Goal: Navigation & Orientation: Find specific page/section

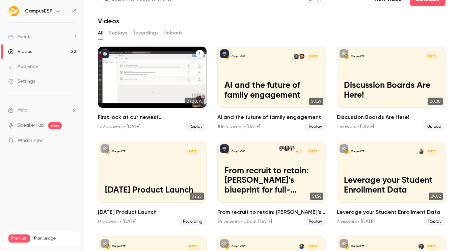
scroll to position [12, 0]
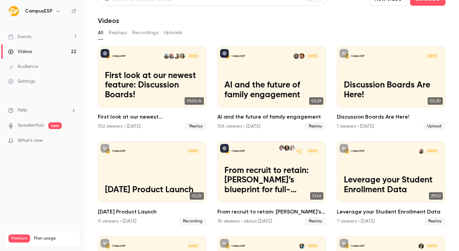
click at [55, 13] on icon "button" at bounding box center [57, 10] width 5 height 5
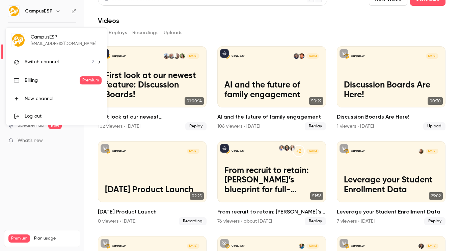
click at [53, 58] on span "Switch channel" at bounding box center [42, 61] width 34 height 7
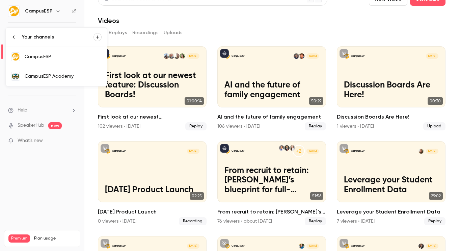
click at [55, 75] on div "CampusESP Academy" at bounding box center [63, 76] width 77 height 7
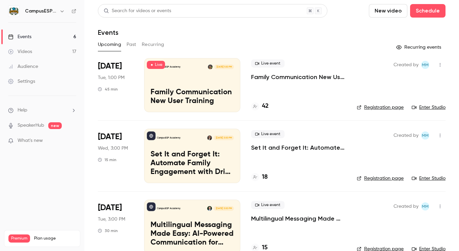
click at [438, 67] on button "button" at bounding box center [439, 64] width 11 height 11
click at [286, 28] on div at bounding box center [229, 125] width 459 height 251
click at [134, 42] on button "Past" at bounding box center [131, 44] width 10 height 11
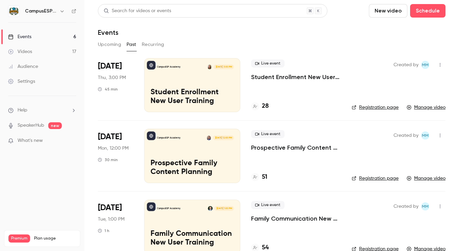
click at [42, 143] on span "What's new" at bounding box center [30, 140] width 25 height 7
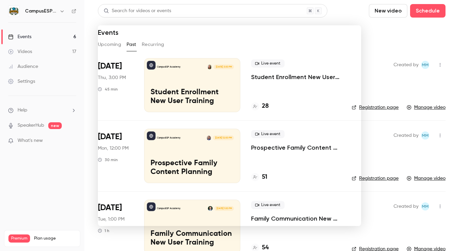
click at [42, 122] on div at bounding box center [229, 125] width 459 height 251
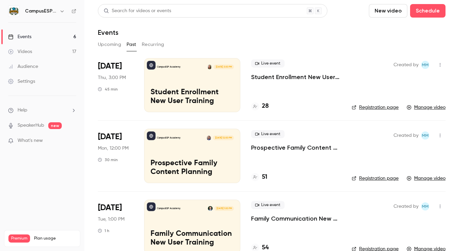
click at [47, 123] on p "SpeakerHub new" at bounding box center [35, 125] width 54 height 7
click at [36, 126] on link "SpeakerHub" at bounding box center [31, 125] width 27 height 7
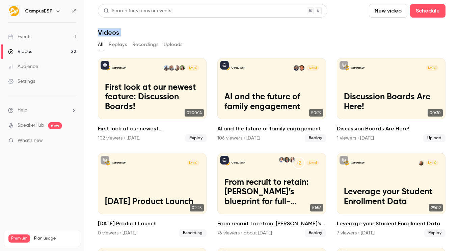
drag, startPoint x: 109, startPoint y: 31, endPoint x: 195, endPoint y: 49, distance: 88.5
click at [195, 49] on main "Search for videos or events New video Schedule Videos All Replays Recordings Up…" at bounding box center [271, 125] width 374 height 251
drag, startPoint x: 118, startPoint y: 25, endPoint x: 183, endPoint y: 45, distance: 68.0
click at [183, 45] on section "Search for videos or events New video Schedule Videos All Replays Recordings Up…" at bounding box center [271, 125] width 347 height 243
drag, startPoint x: 141, startPoint y: 21, endPoint x: 185, endPoint y: 37, distance: 45.9
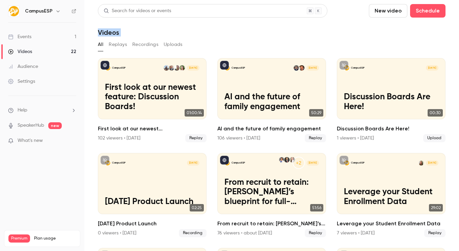
click at [185, 37] on section "Search for videos or events New video Schedule Videos All Replays Recordings Up…" at bounding box center [271, 125] width 347 height 243
